Goal: Task Accomplishment & Management: Use online tool/utility

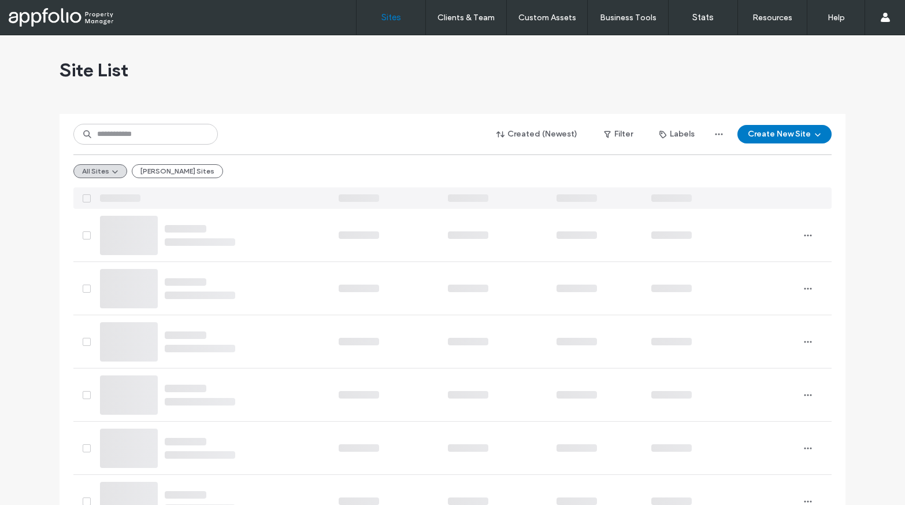
click at [127, 143] on input at bounding box center [145, 134] width 144 height 21
type input "********"
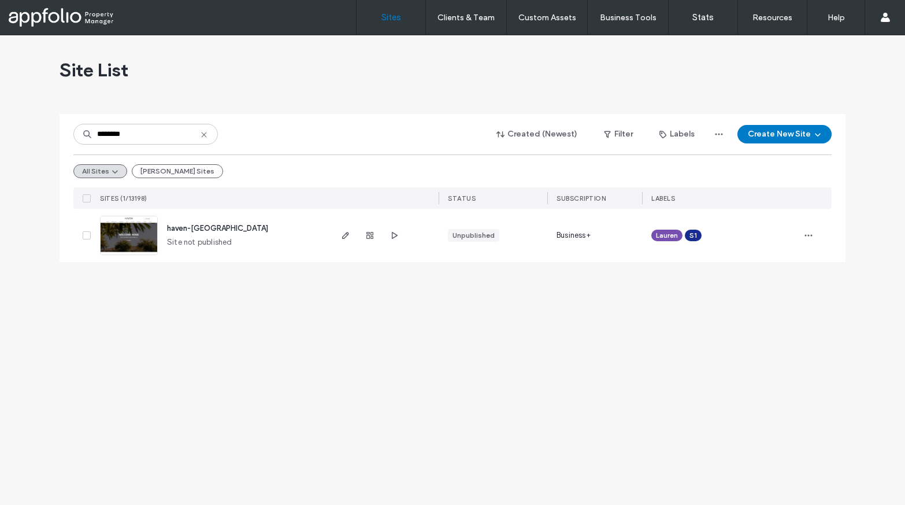
click at [175, 229] on span "haven-rio" at bounding box center [217, 228] width 101 height 9
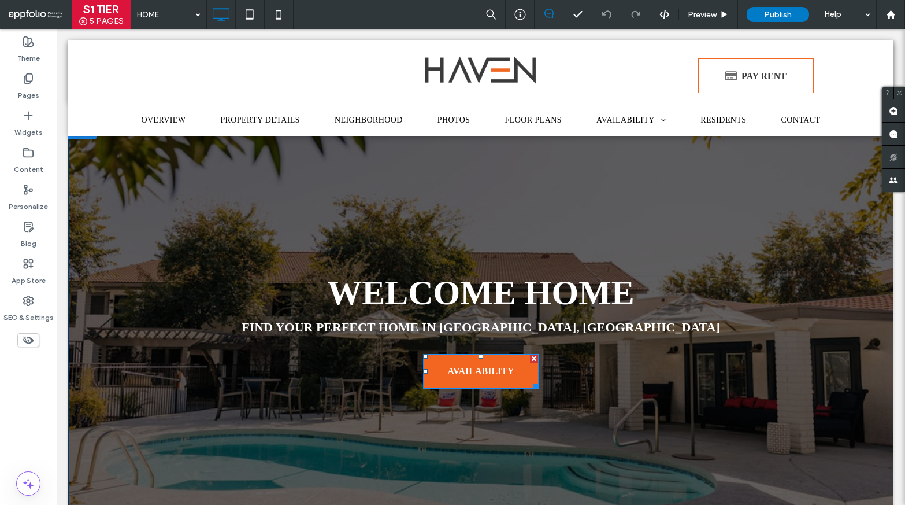
click at [457, 366] on span "AVAILABILITY" at bounding box center [480, 371] width 66 height 29
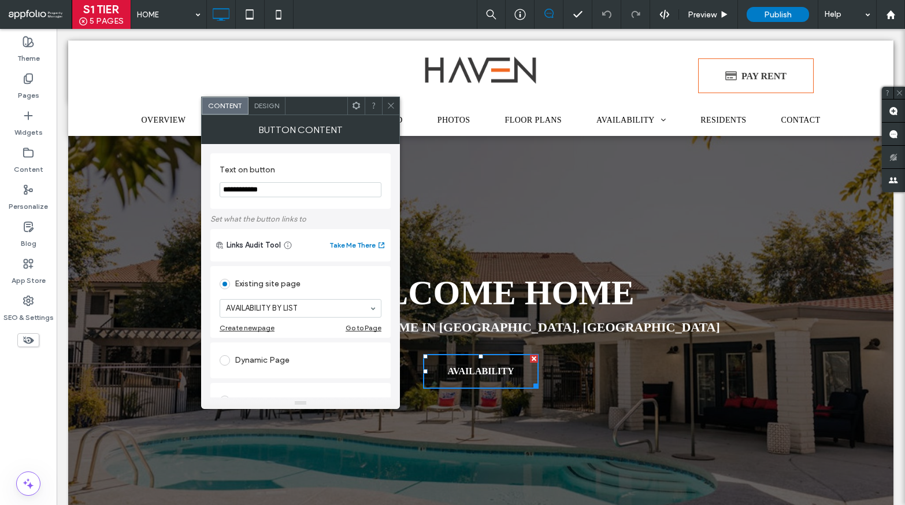
click at [387, 101] on span at bounding box center [391, 105] width 9 height 17
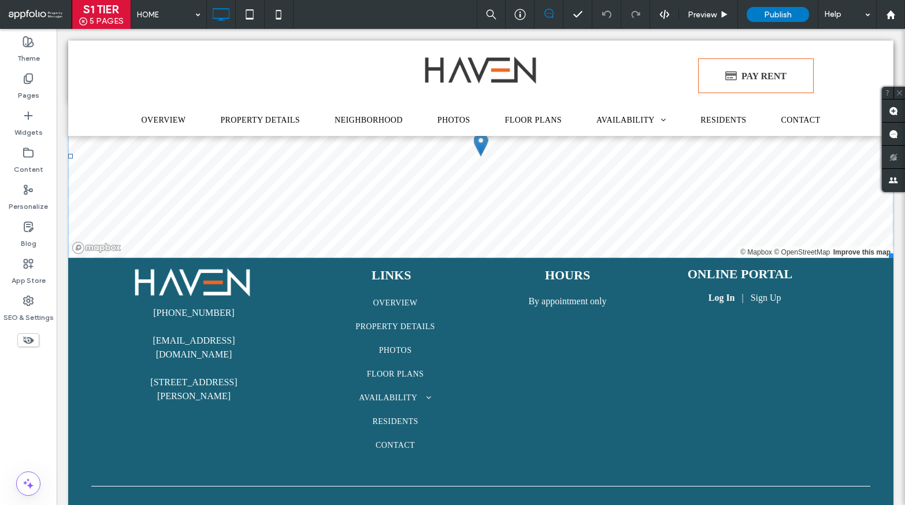
scroll to position [3070, 0]
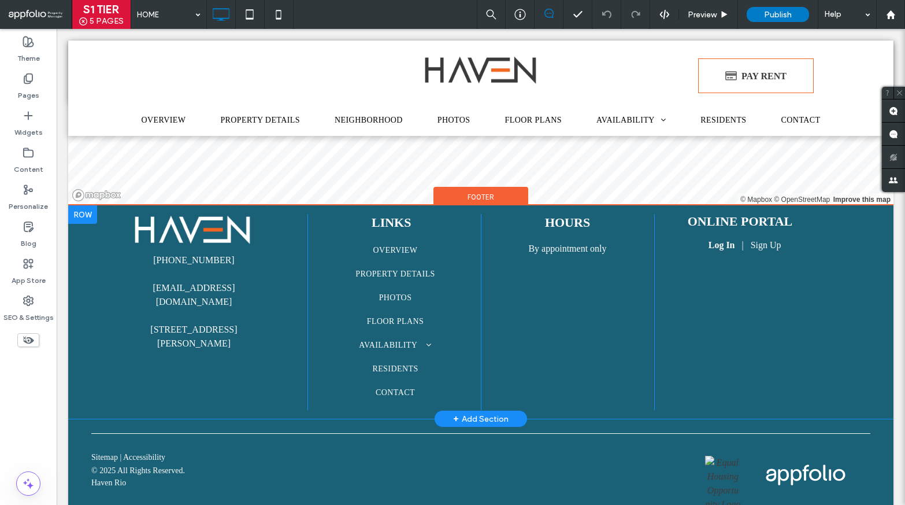
click at [80, 205] on div at bounding box center [82, 214] width 29 height 18
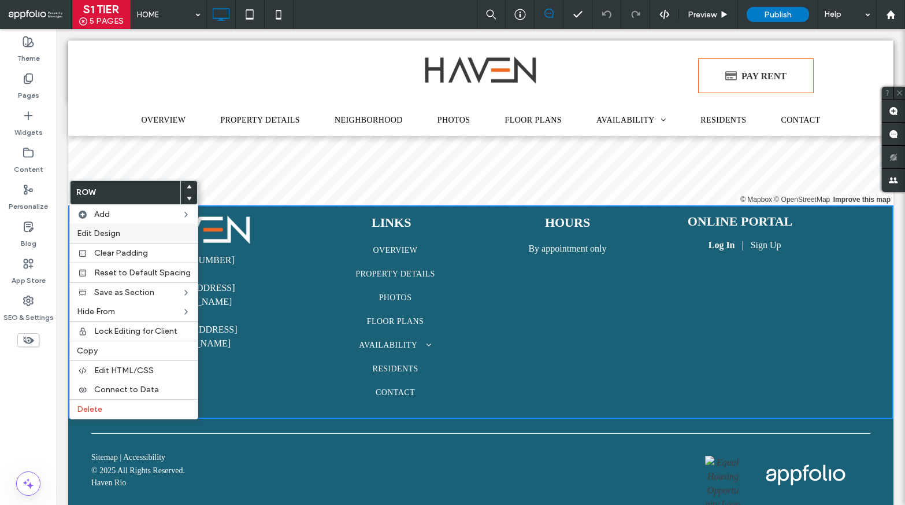
click at [102, 233] on span "Edit Design" at bounding box center [98, 233] width 43 height 10
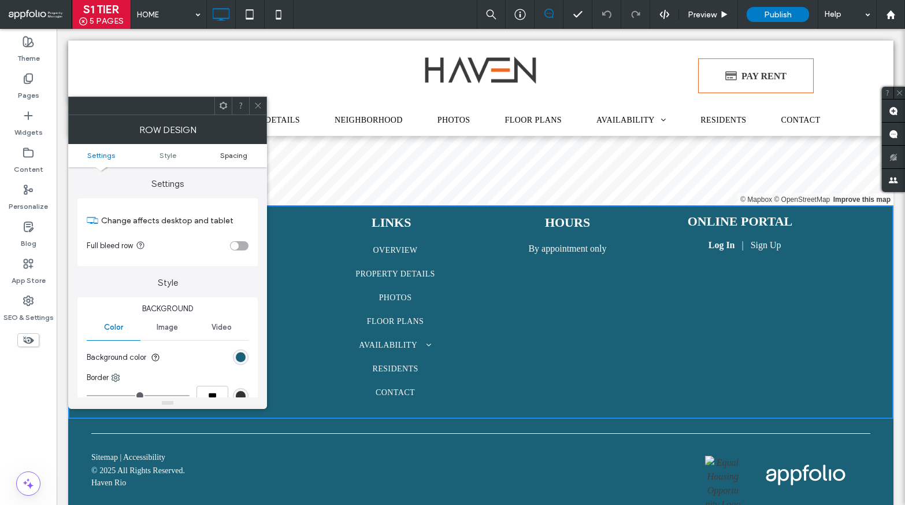
click at [228, 154] on span "Spacing" at bounding box center [233, 155] width 27 height 9
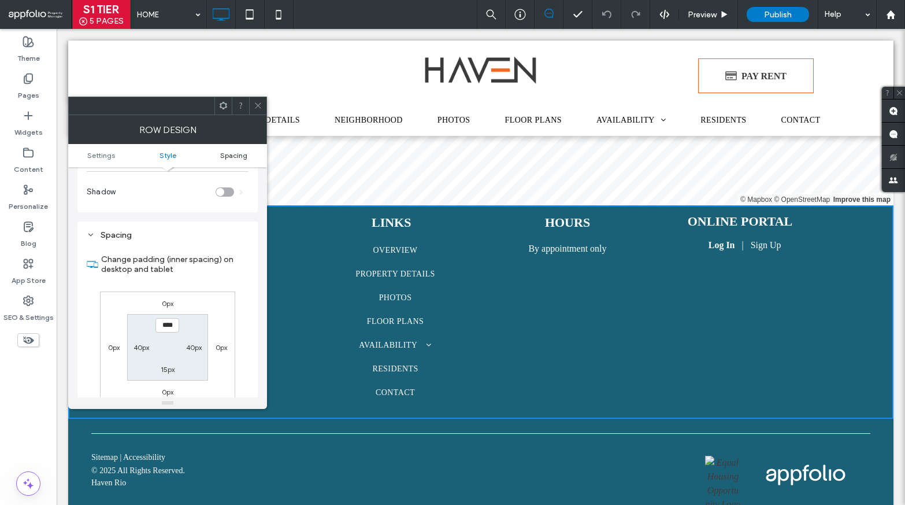
scroll to position [291, 0]
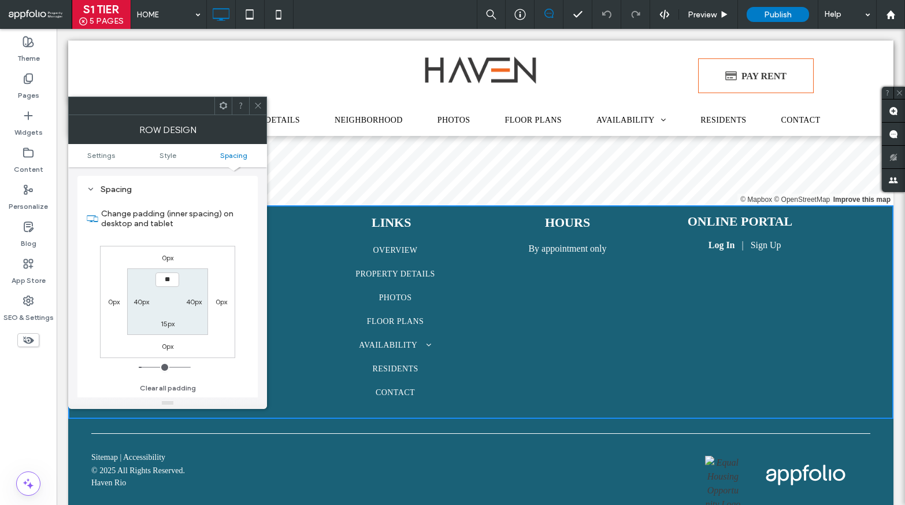
type input "****"
type input "**"
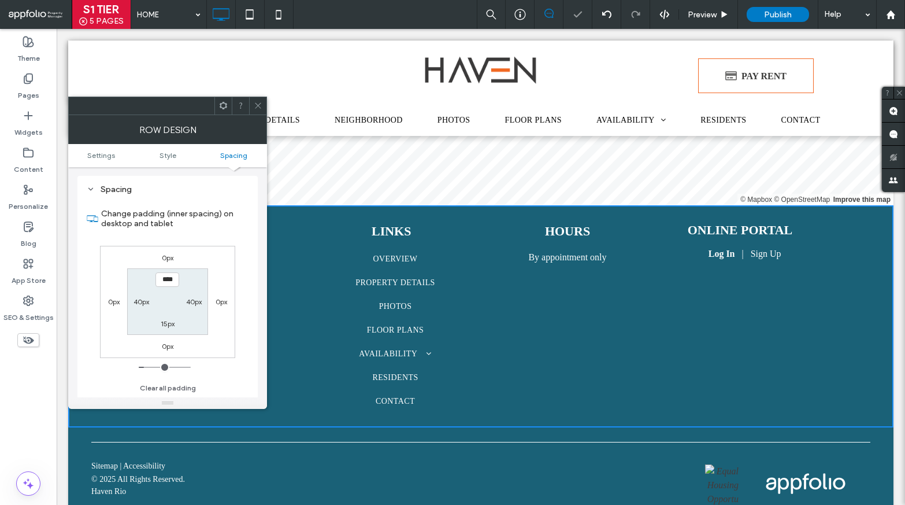
click at [228, 154] on span "Spacing" at bounding box center [233, 155] width 27 height 9
click at [171, 275] on input "****" at bounding box center [167, 279] width 24 height 14
type input "****"
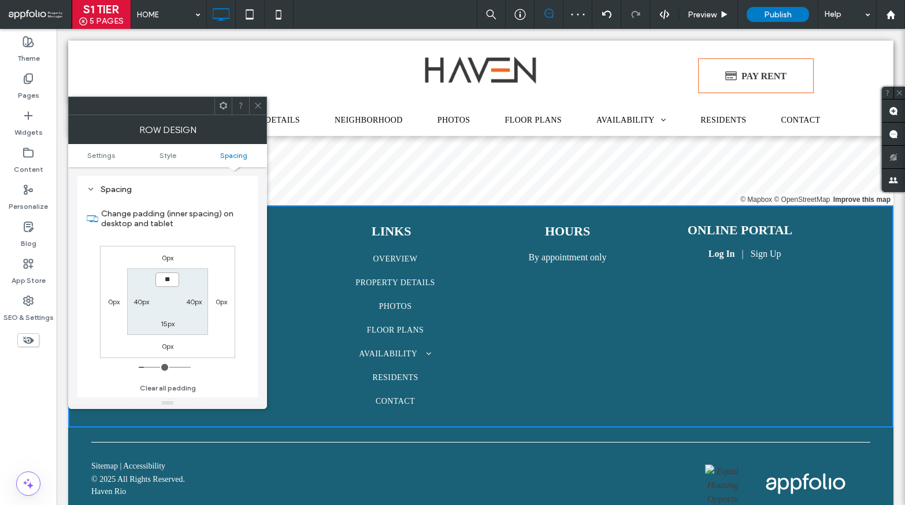
type input "**"
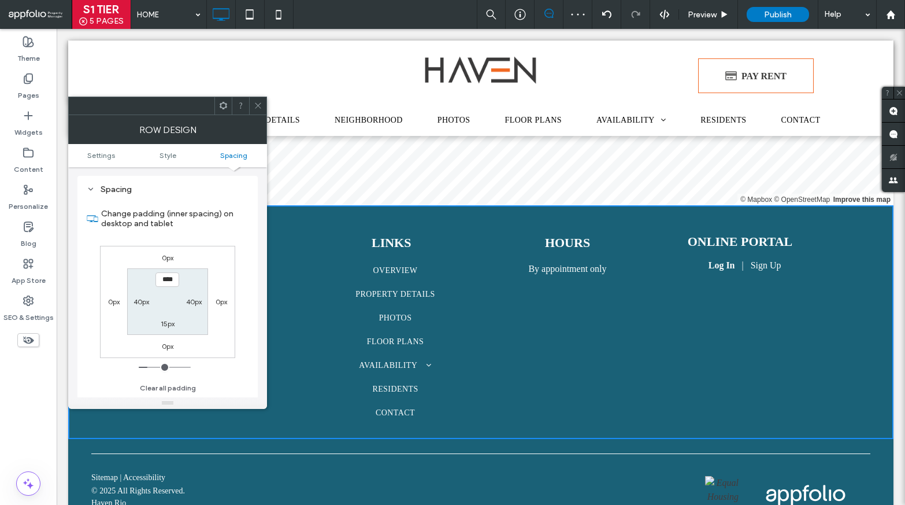
click at [257, 104] on use at bounding box center [258, 106] width 6 height 6
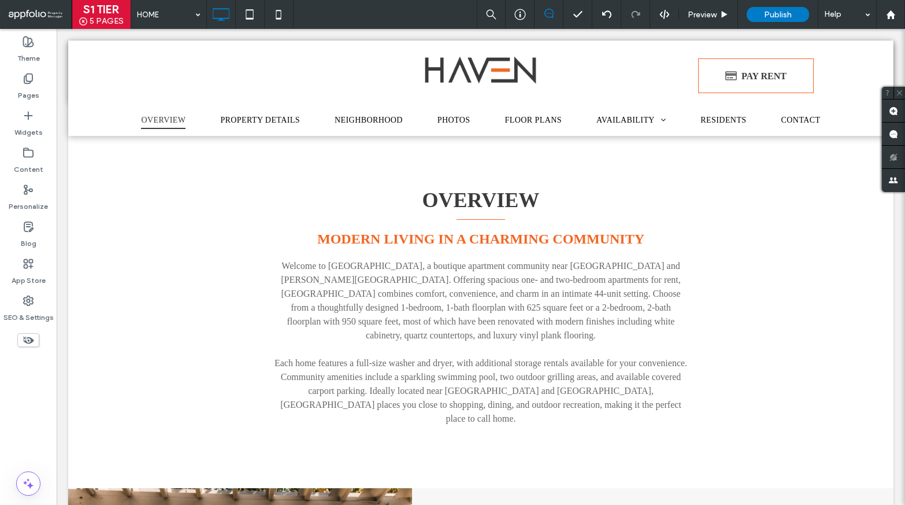
scroll to position [261, 0]
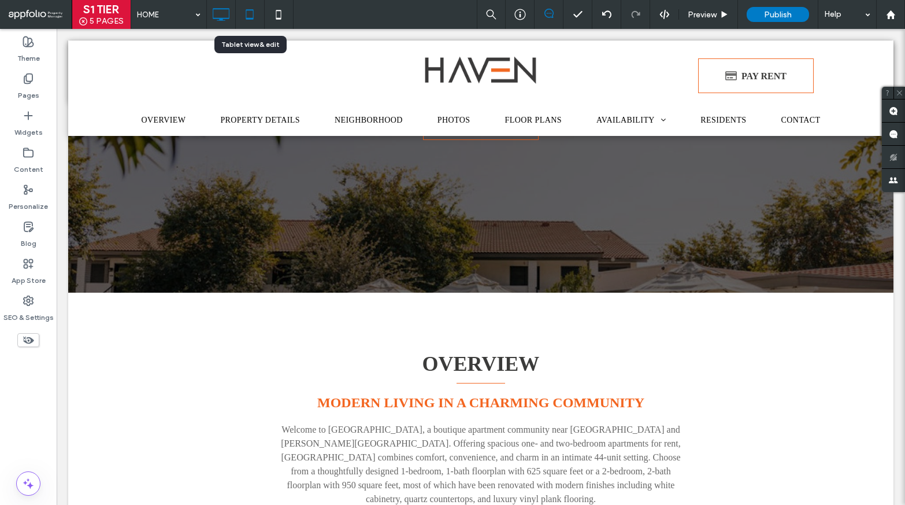
click at [250, 15] on icon at bounding box center [249, 14] width 23 height 23
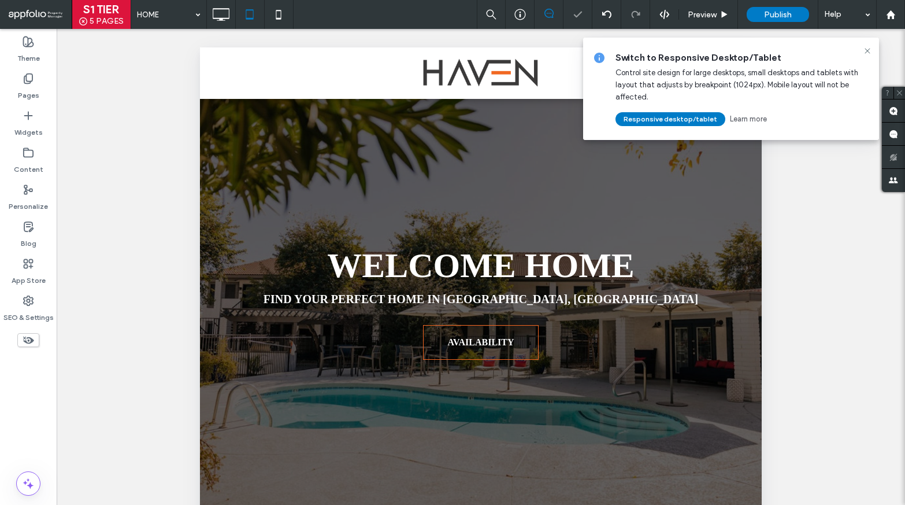
scroll to position [0, 0]
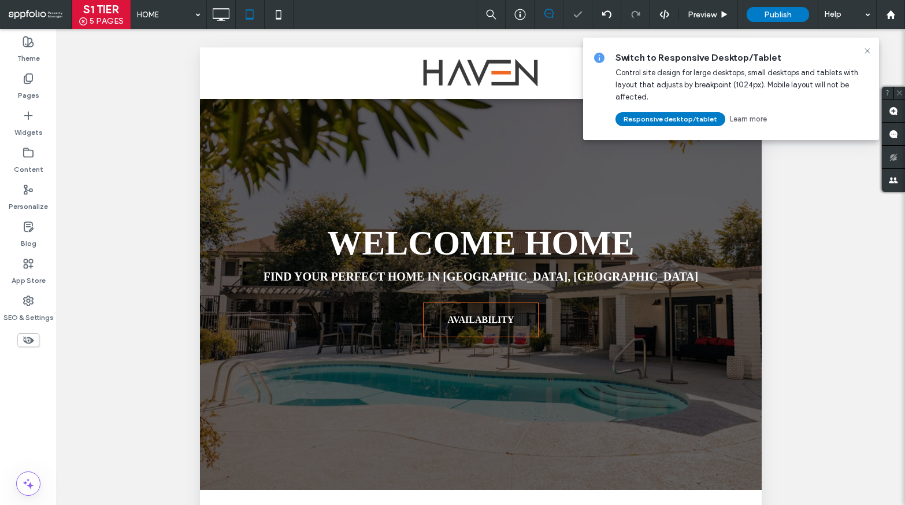
click at [872, 51] on div at bounding box center [868, 50] width 14 height 9
click at [870, 51] on icon at bounding box center [867, 50] width 9 height 9
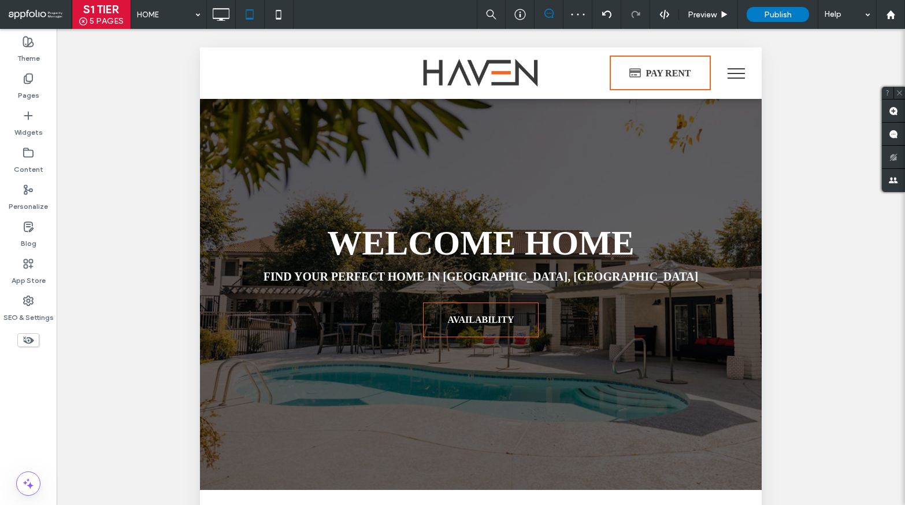
click at [735, 68] on span "menu" at bounding box center [736, 68] width 17 height 1
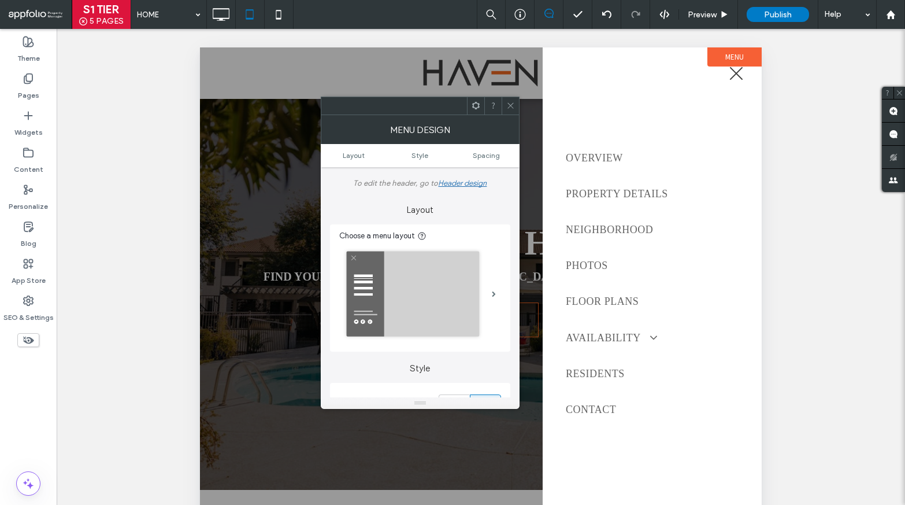
click at [739, 71] on span "menu" at bounding box center [736, 73] width 13 height 13
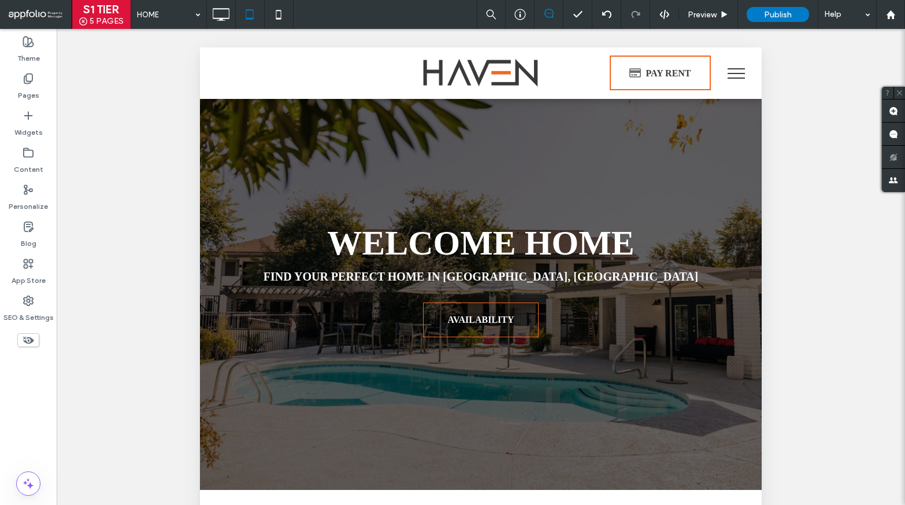
click at [740, 72] on button "menu" at bounding box center [736, 73] width 30 height 30
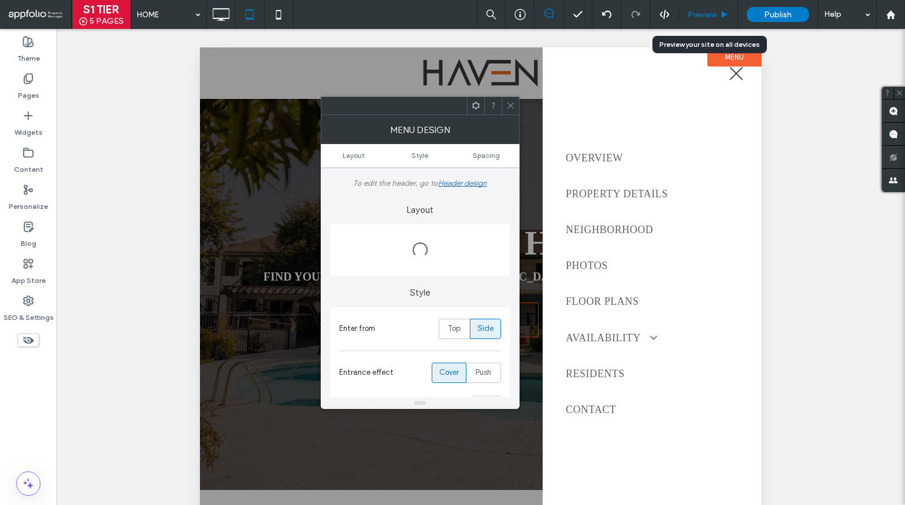
click at [714, 14] on span "Preview" at bounding box center [702, 15] width 29 height 10
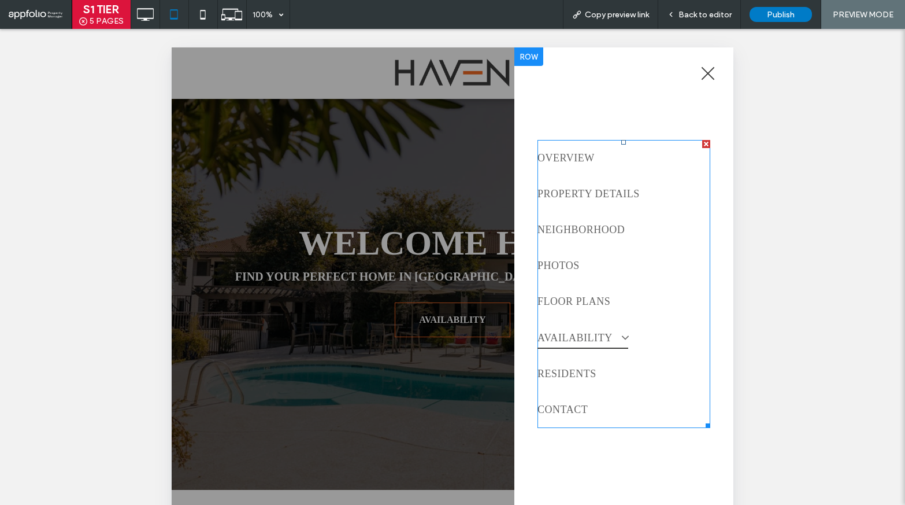
click at [581, 342] on span "AVAILABILITY" at bounding box center [583, 338] width 91 height 22
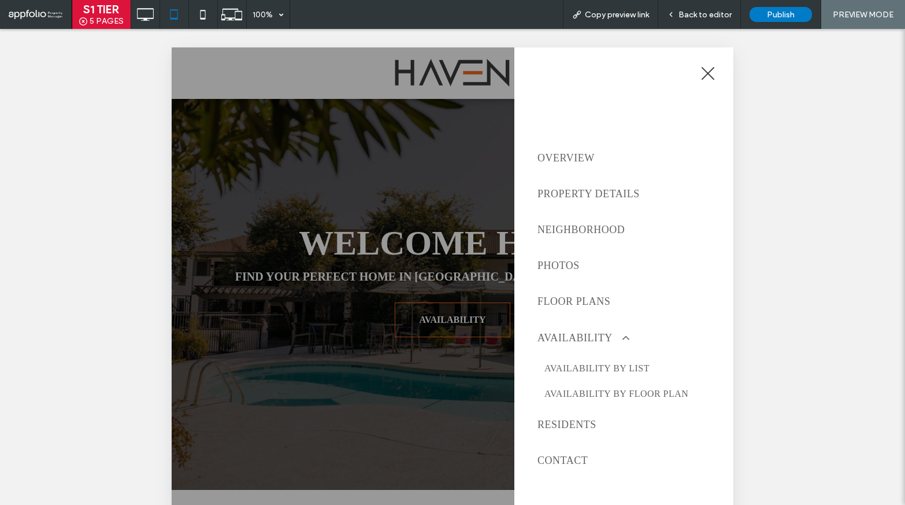
click at [709, 73] on span "menu" at bounding box center [707, 73] width 17 height 1
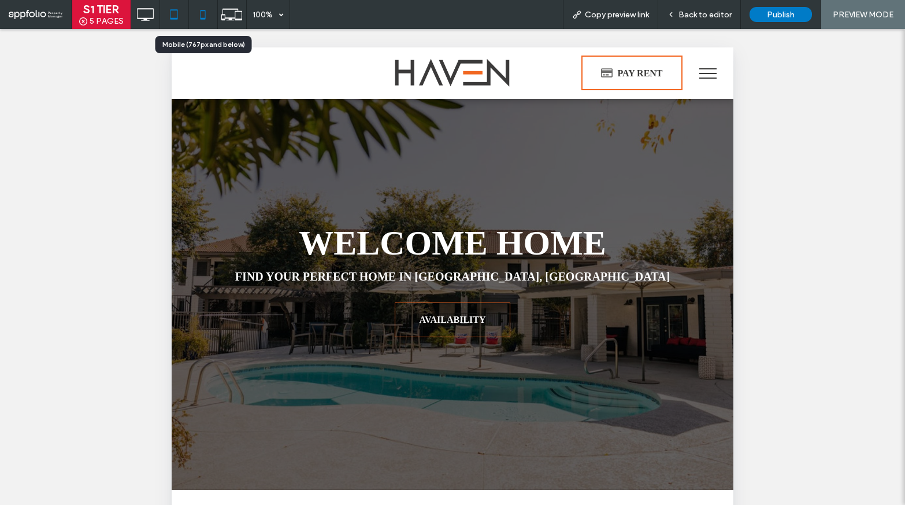
click at [208, 20] on icon at bounding box center [202, 14] width 23 height 23
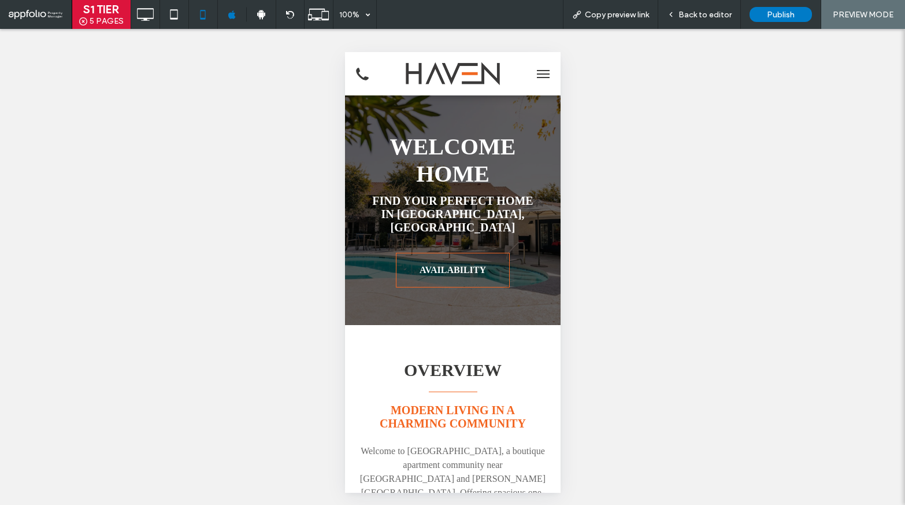
click at [364, 75] on icon "Click to Call phone icon" at bounding box center [361, 74] width 23 height 21
click at [688, 24] on div "Back to editor" at bounding box center [699, 14] width 83 height 29
click at [704, 13] on span "Back to editor" at bounding box center [705, 15] width 53 height 10
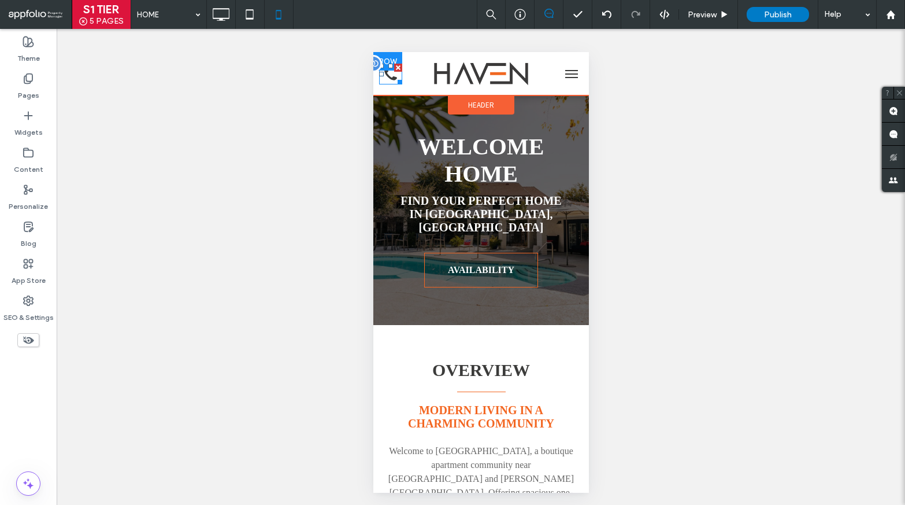
click at [390, 77] on icon at bounding box center [390, 74] width 13 height 13
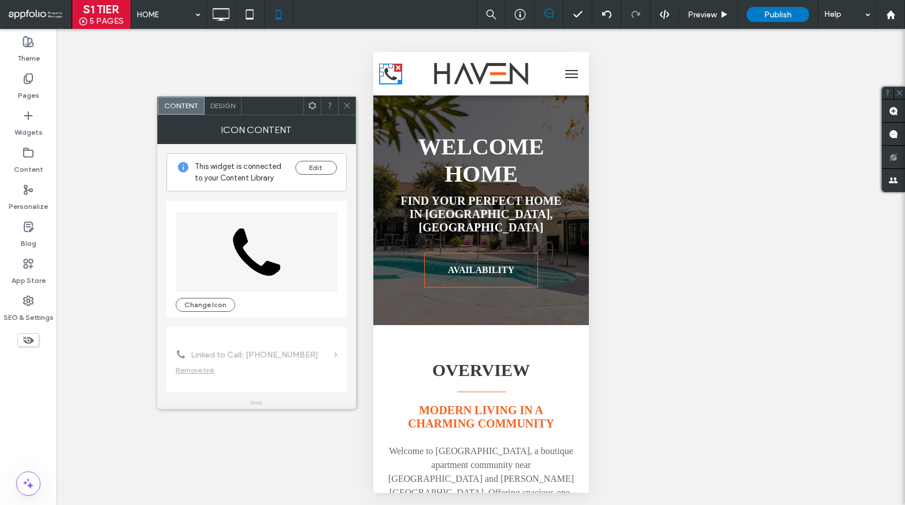
click at [345, 105] on icon at bounding box center [347, 105] width 9 height 9
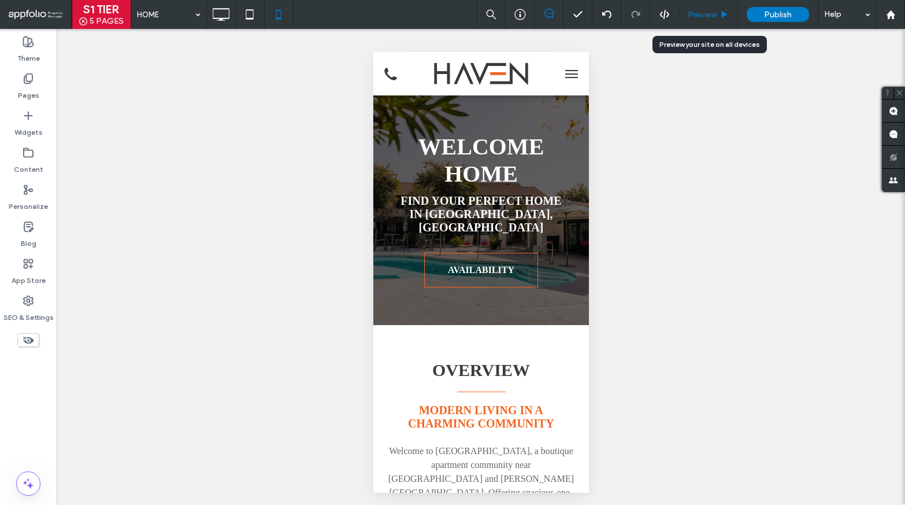
click at [687, 13] on div "Preview" at bounding box center [708, 15] width 58 height 10
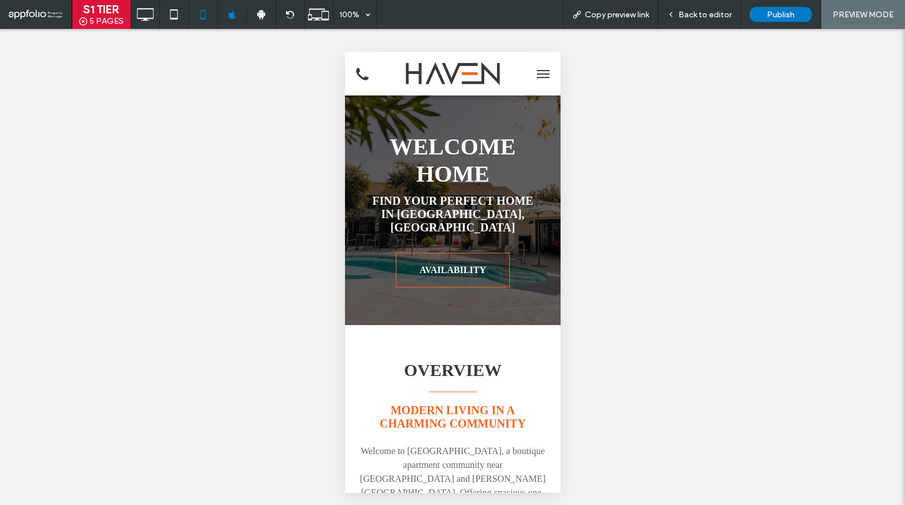
click at [537, 75] on button "menu" at bounding box center [542, 73] width 23 height 23
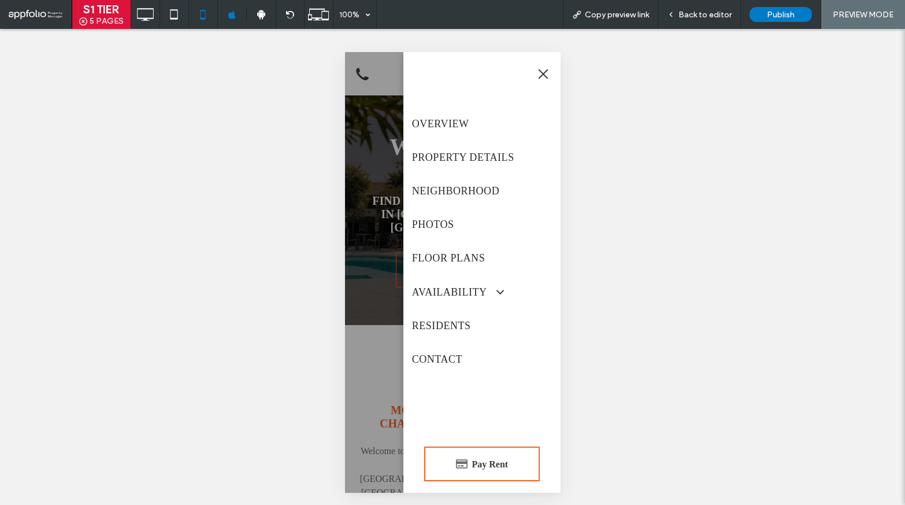
click at [537, 75] on button "menu" at bounding box center [542, 73] width 23 height 23
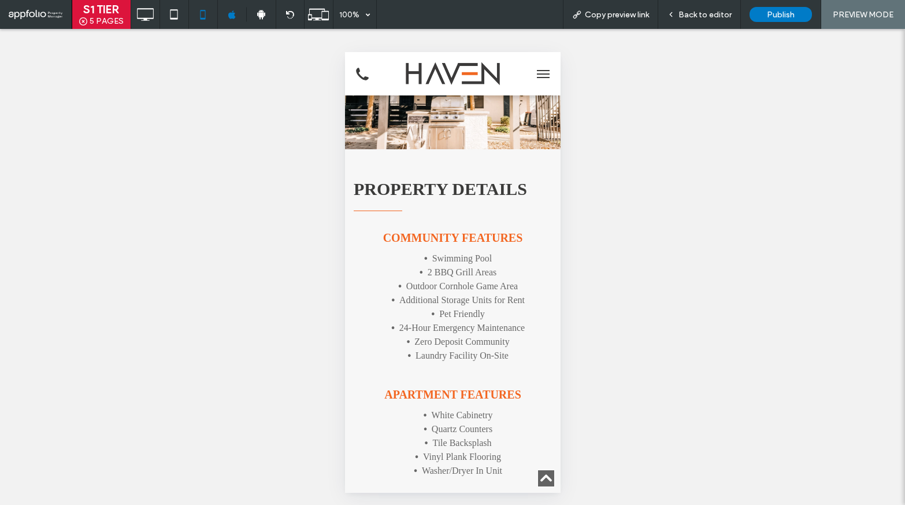
scroll to position [787, 0]
click at [709, 13] on span "Back to editor" at bounding box center [705, 15] width 53 height 10
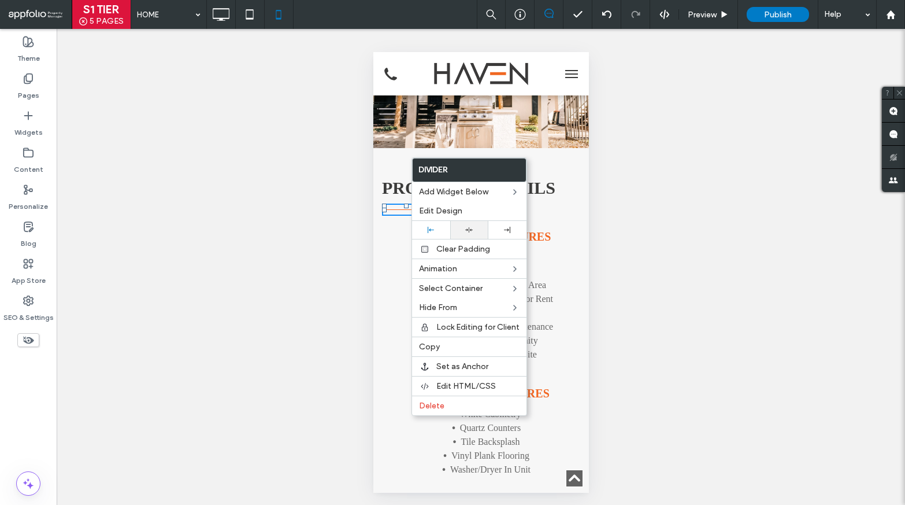
click at [459, 232] on div at bounding box center [469, 230] width 27 height 8
click at [570, 177] on div "Property Details" at bounding box center [480, 188] width 198 height 22
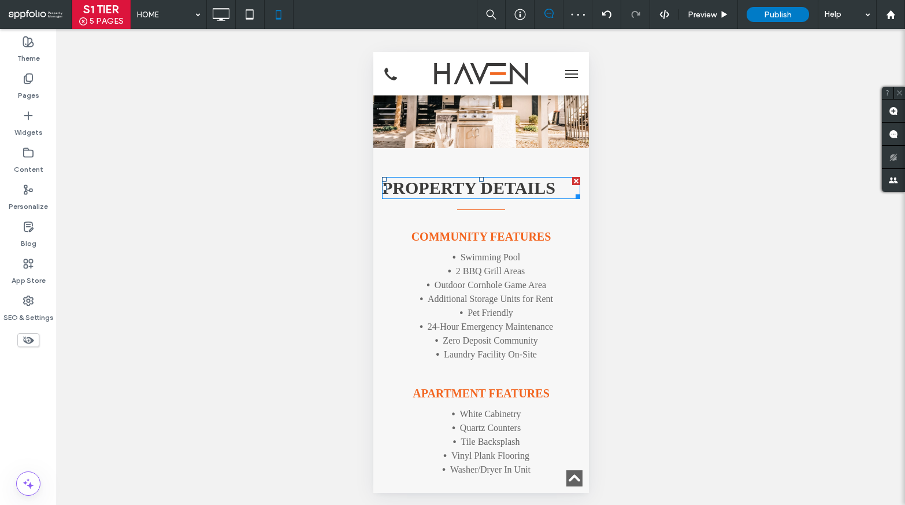
click at [525, 178] on span "Property Details" at bounding box center [467, 187] width 173 height 19
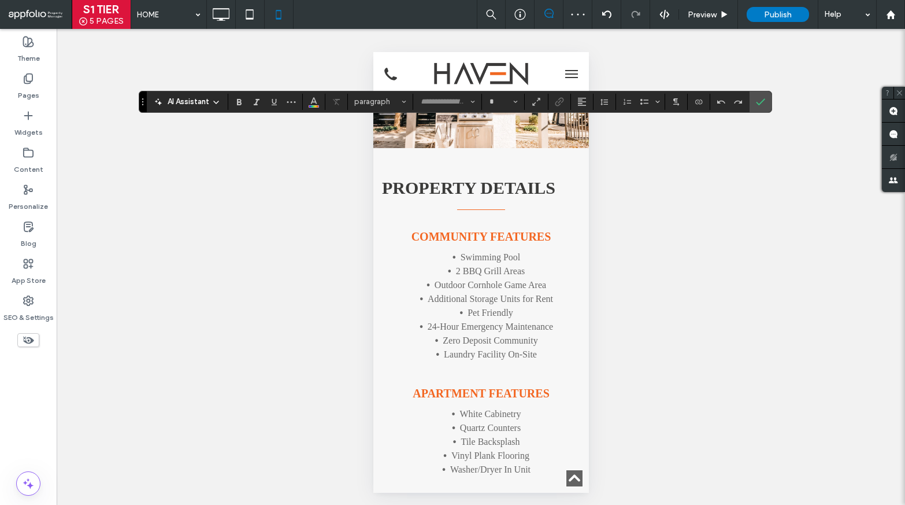
type input "**********"
type input "**"
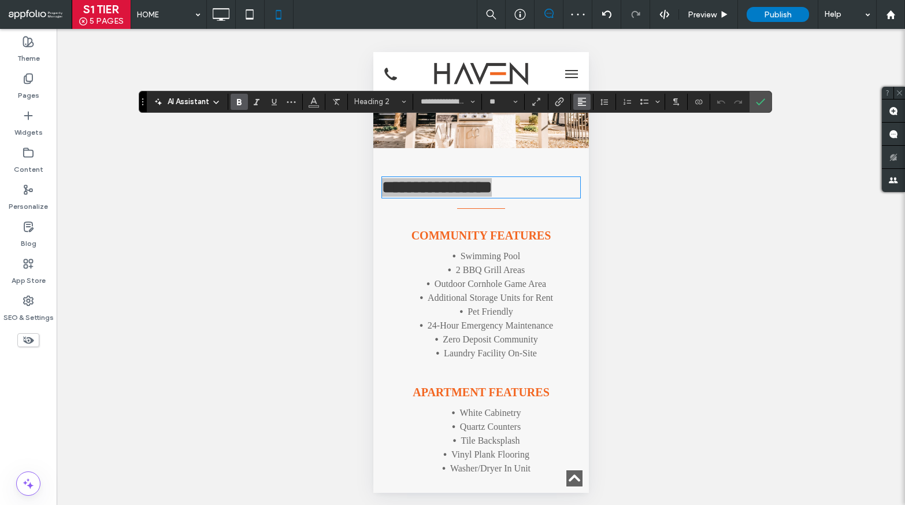
click at [579, 99] on use "Alignment" at bounding box center [582, 102] width 8 height 8
click at [590, 132] on icon "ui.textEditor.alignment.center" at bounding box center [590, 136] width 9 height 9
click at [751, 99] on section at bounding box center [761, 101] width 22 height 21
click at [758, 103] on use "Confirm" at bounding box center [760, 101] width 9 height 7
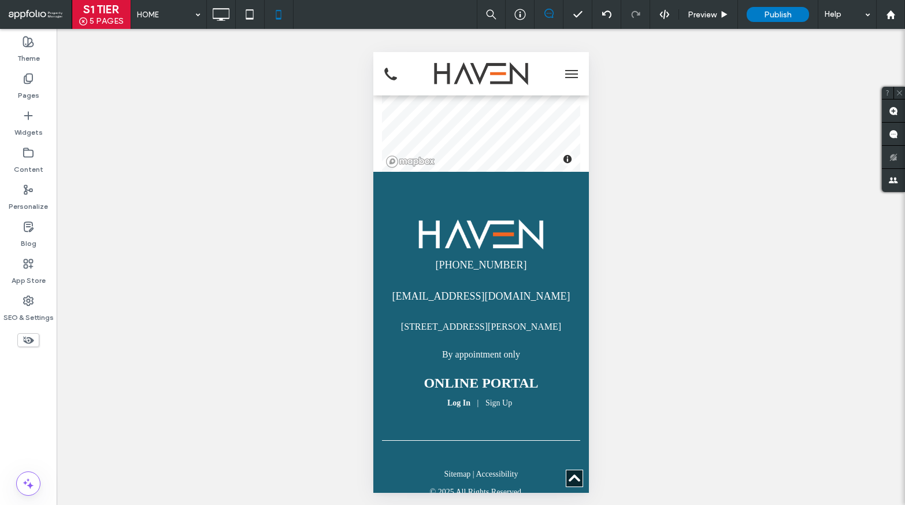
scroll to position [3525, 0]
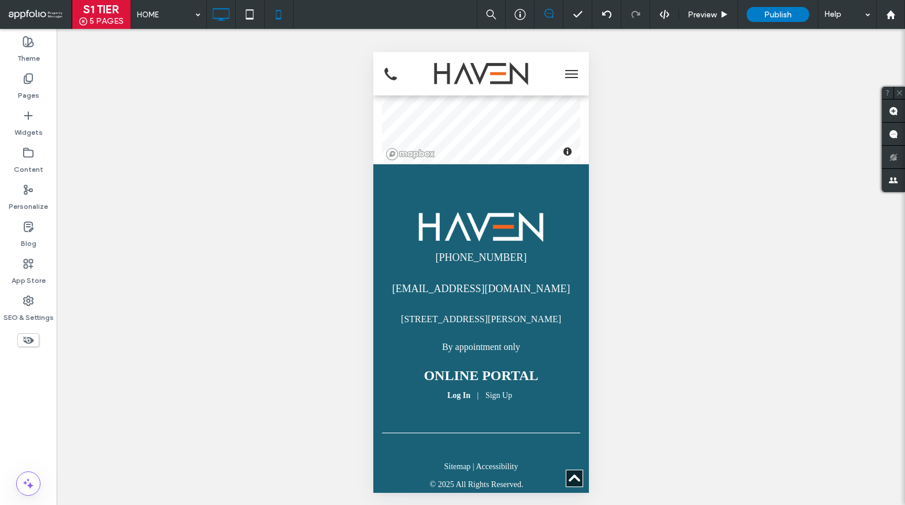
click at [225, 18] on icon at bounding box center [220, 14] width 23 height 23
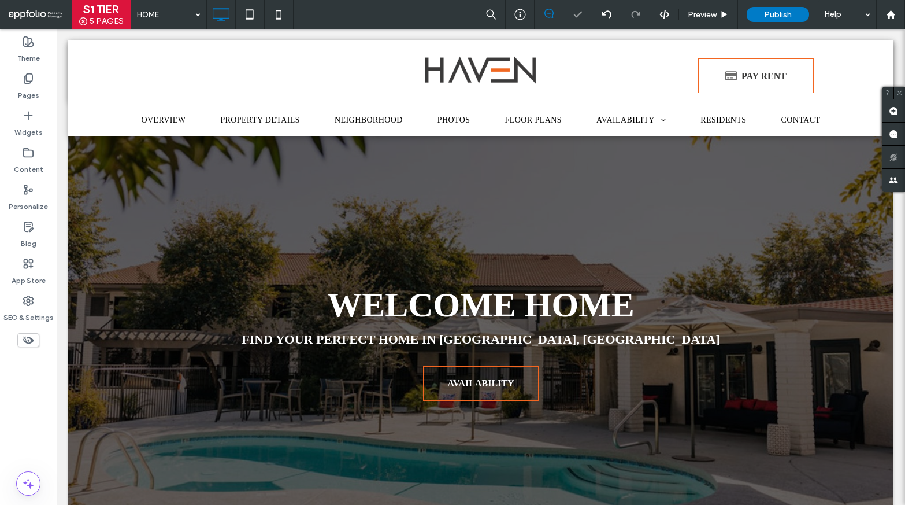
scroll to position [0, 0]
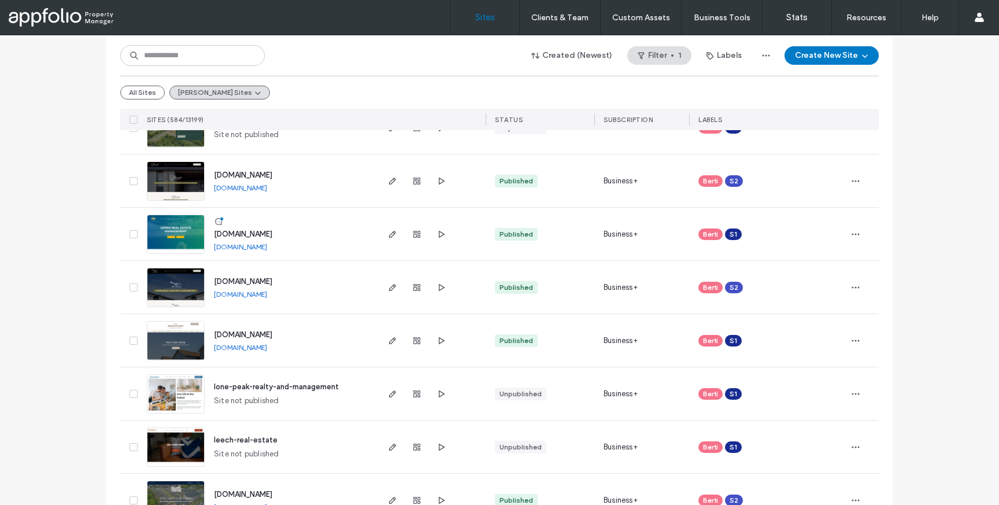
scroll to position [323, 0]
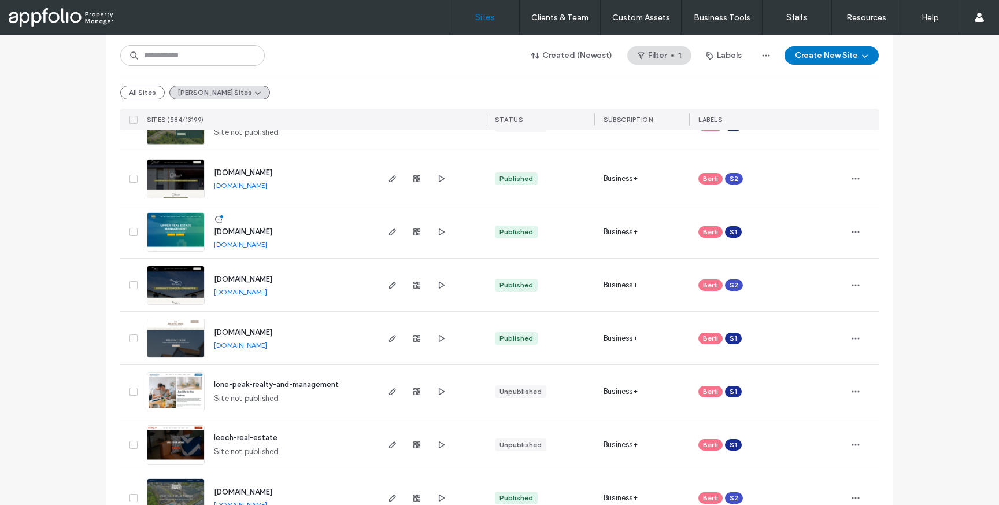
click at [246, 246] on link "www.upperrealestatemanagement.com" at bounding box center [240, 244] width 53 height 9
